Goal: Task Accomplishment & Management: Manage account settings

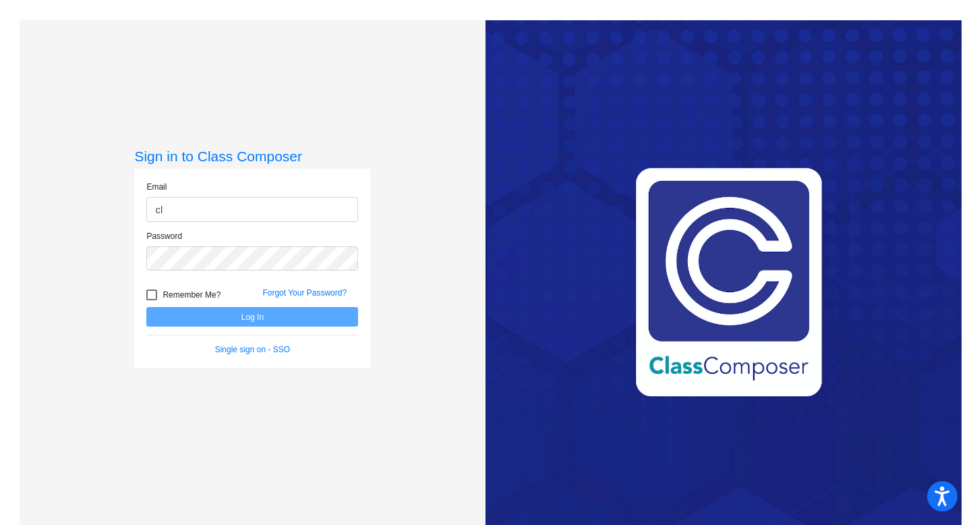
type input "[EMAIL_ADDRESS][DOMAIN_NAME]"
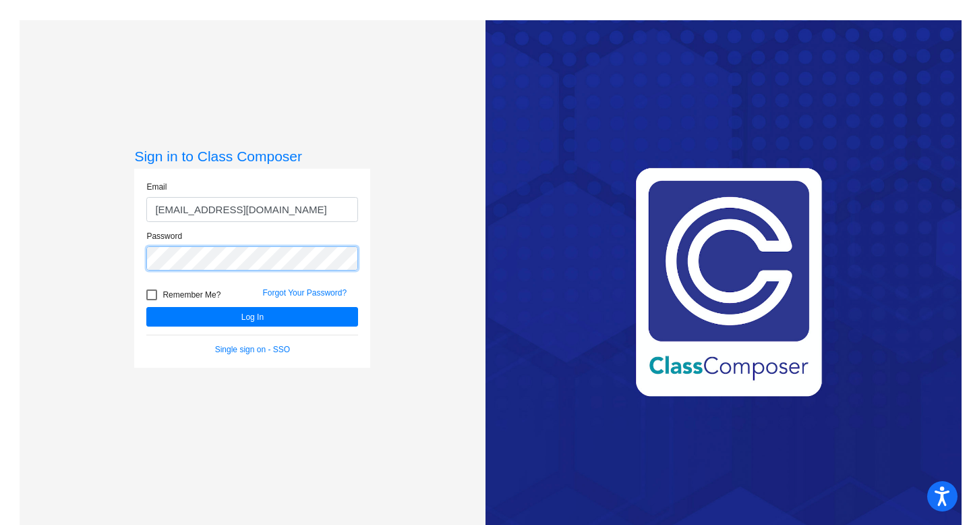
click at [146, 307] on button "Log In" at bounding box center [252, 317] width 212 height 20
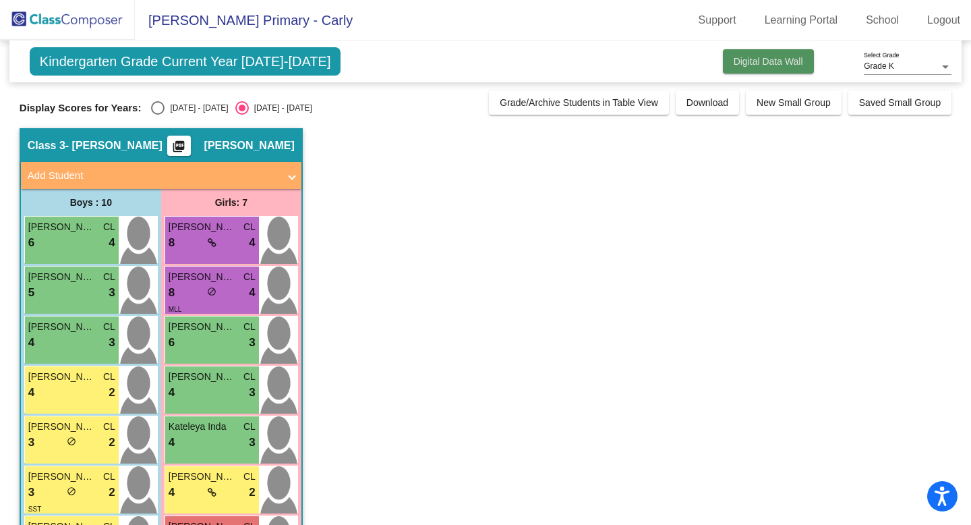
click at [734, 59] on span "Digital Data Wall" at bounding box center [768, 61] width 69 height 11
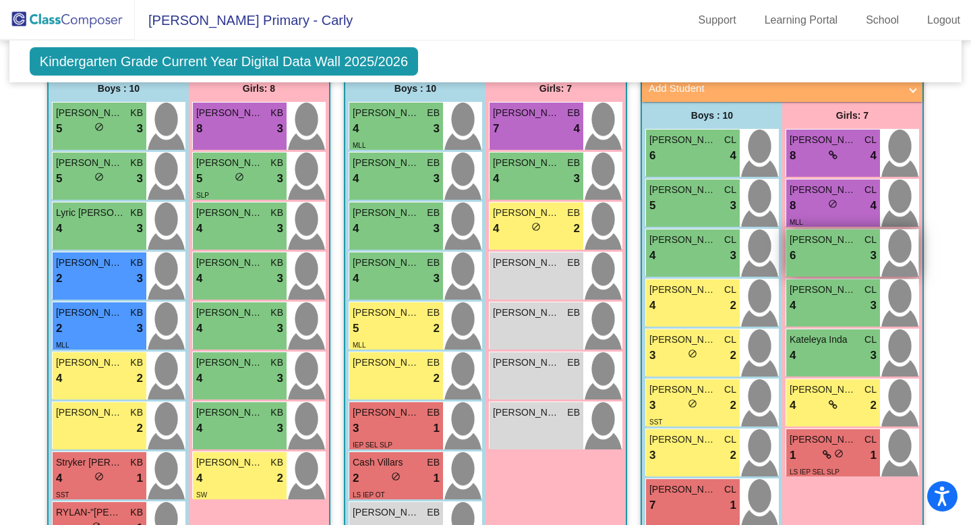
scroll to position [349, 0]
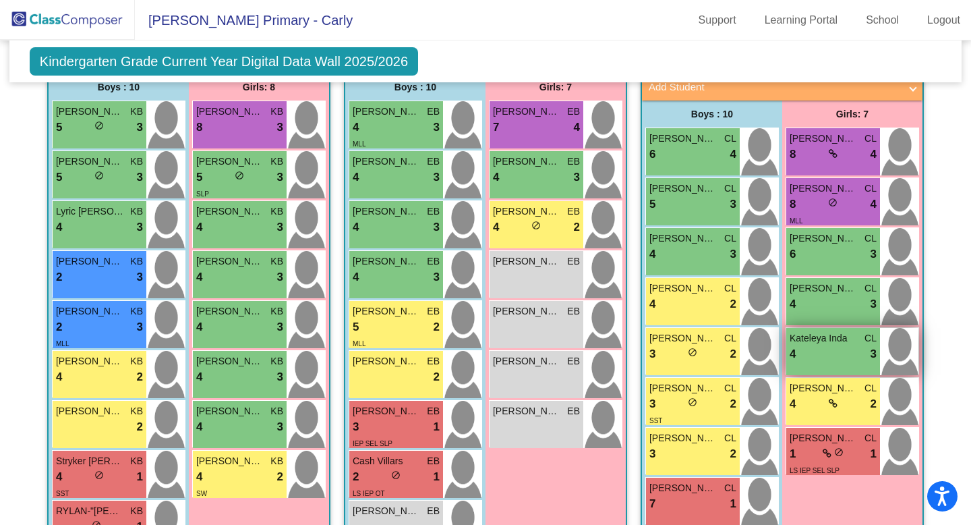
click at [809, 358] on div "4 lock do_not_disturb_alt 3" at bounding box center [833, 354] width 87 height 18
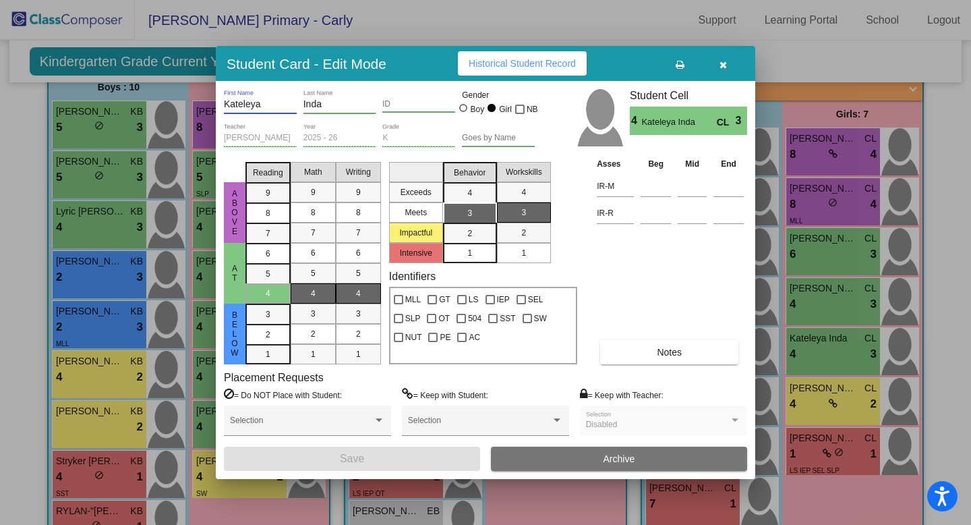
click at [274, 105] on input "Kateleya" at bounding box center [260, 104] width 73 height 11
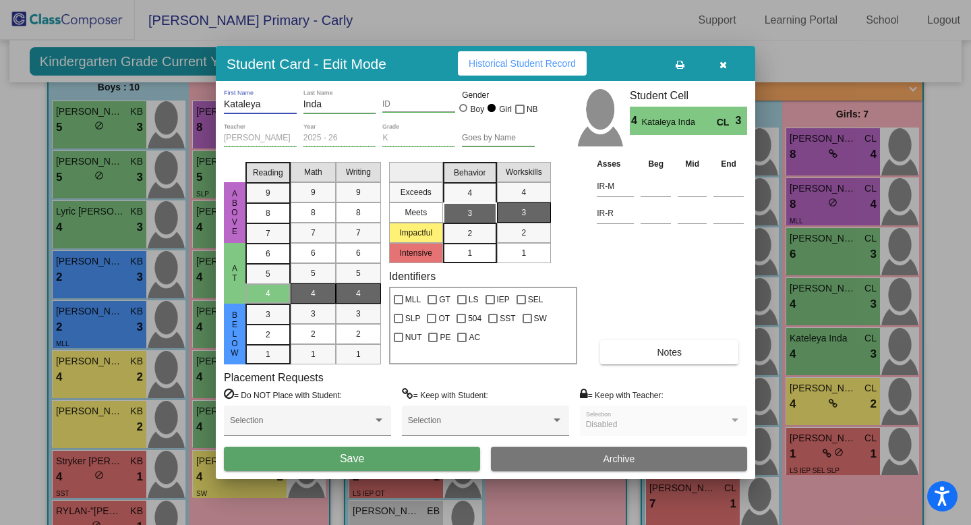
type input "Kataleya"
click at [323, 450] on button "Save" at bounding box center [352, 458] width 256 height 24
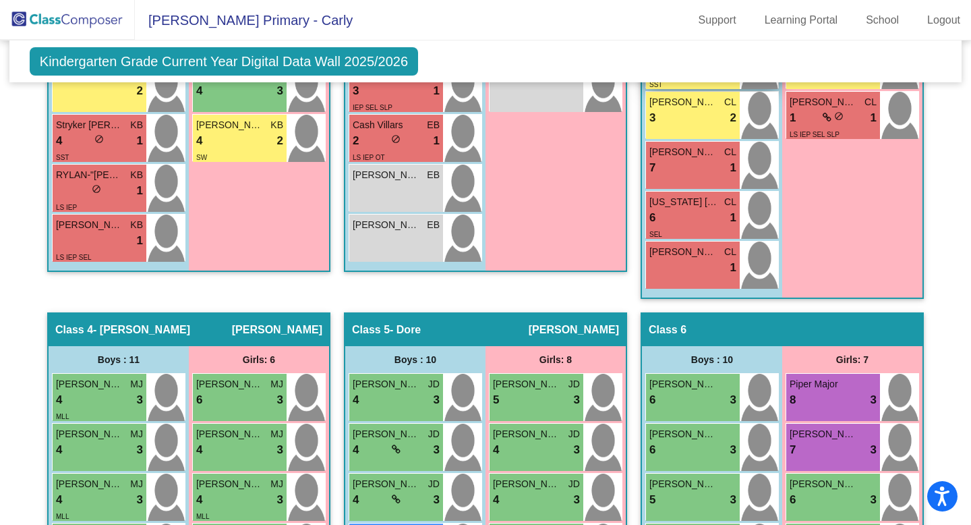
scroll to position [686, 0]
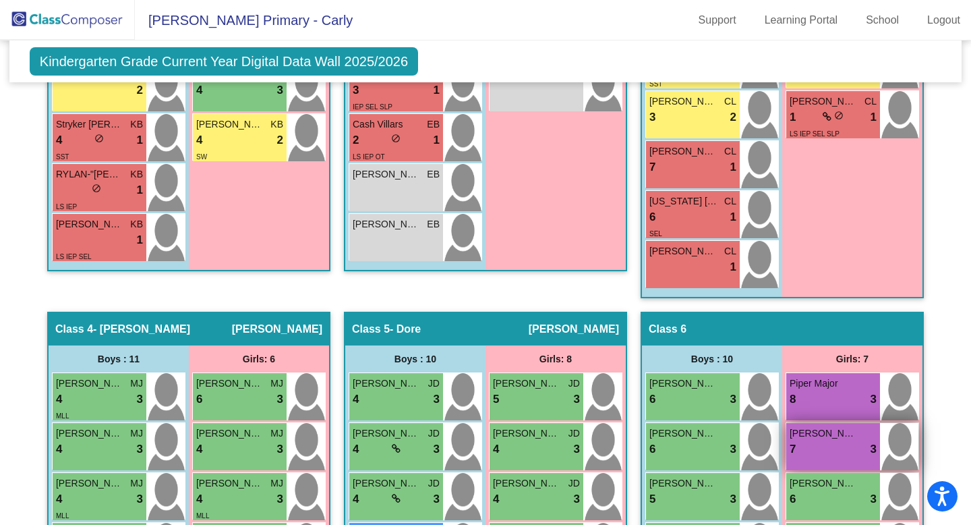
click at [840, 442] on div "7 lock do_not_disturb_alt 3" at bounding box center [833, 449] width 87 height 18
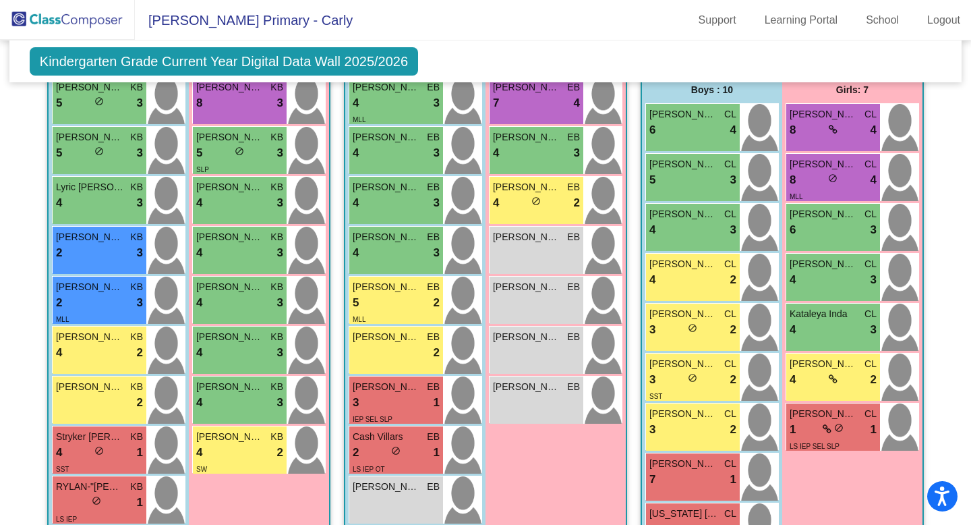
scroll to position [368, 0]
